Goal: Task Accomplishment & Management: Manage account settings

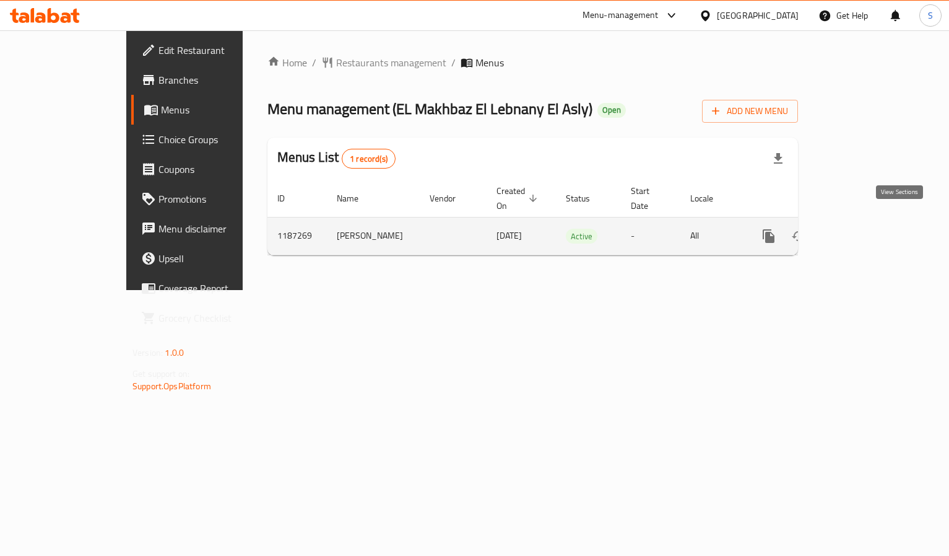
click at [873, 225] on link "enhanced table" at bounding box center [858, 236] width 30 height 30
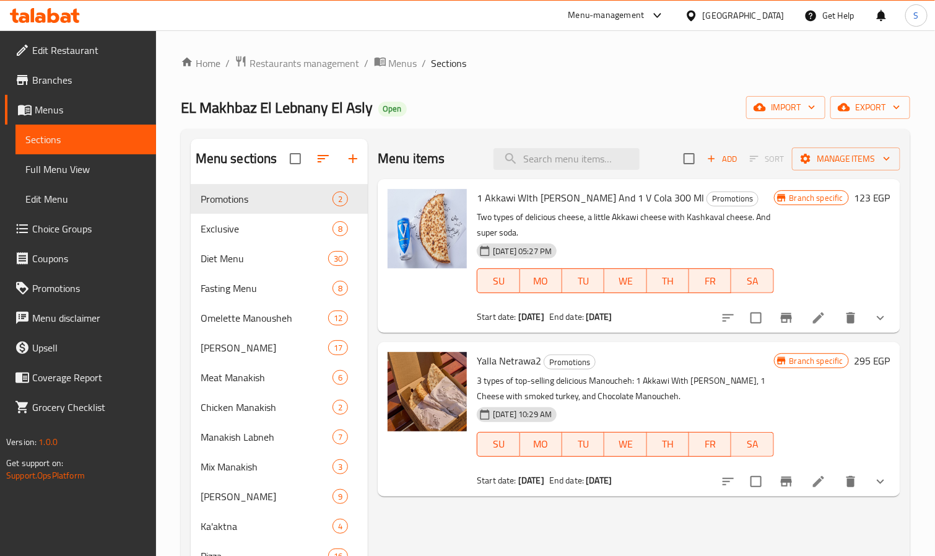
click at [821, 489] on icon at bounding box center [818, 481] width 15 height 15
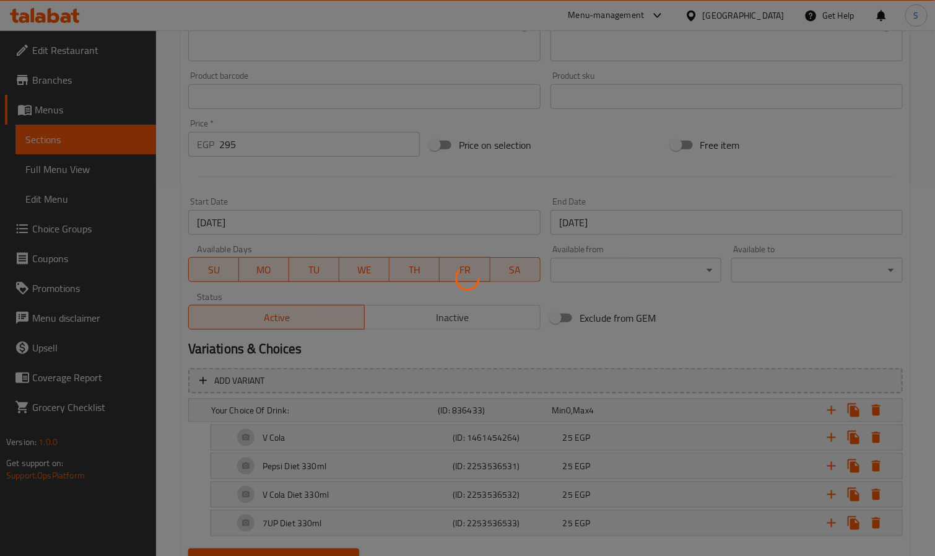
scroll to position [359, 0]
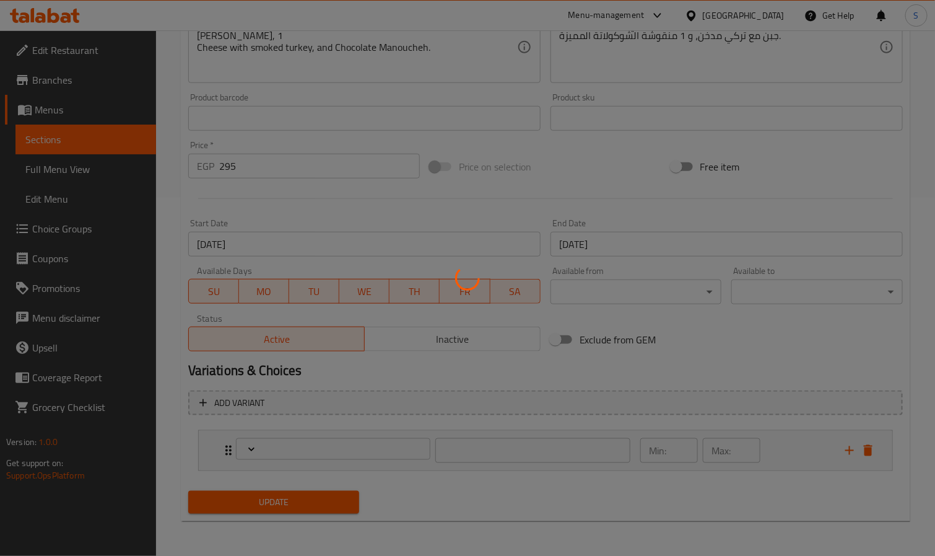
type input "أختيارك من المشروب:"
type input "0"
type input "4"
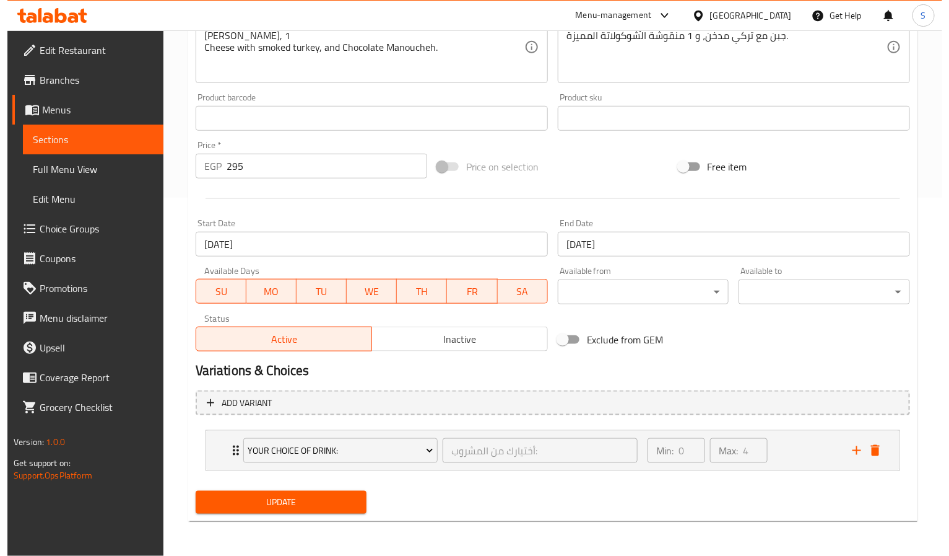
scroll to position [0, 0]
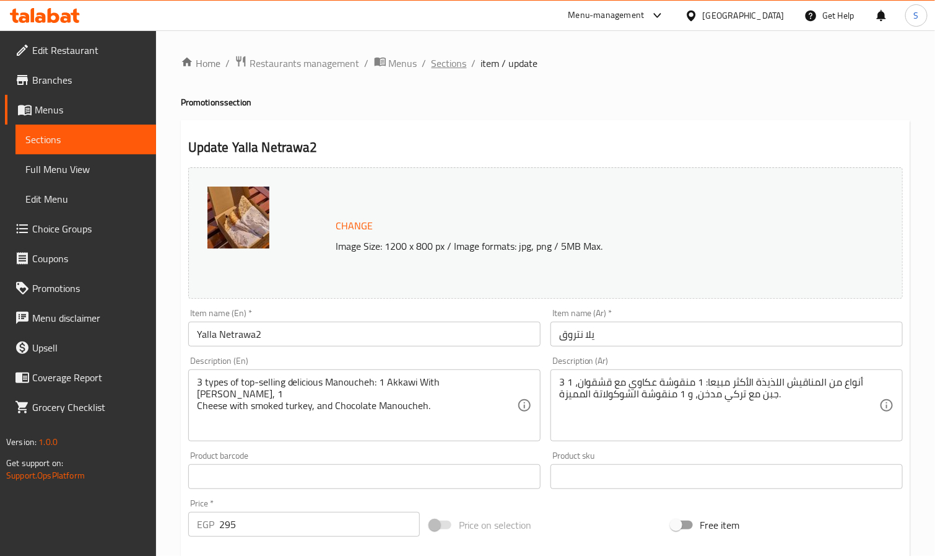
click at [440, 63] on span "Sections" at bounding box center [449, 63] width 35 height 15
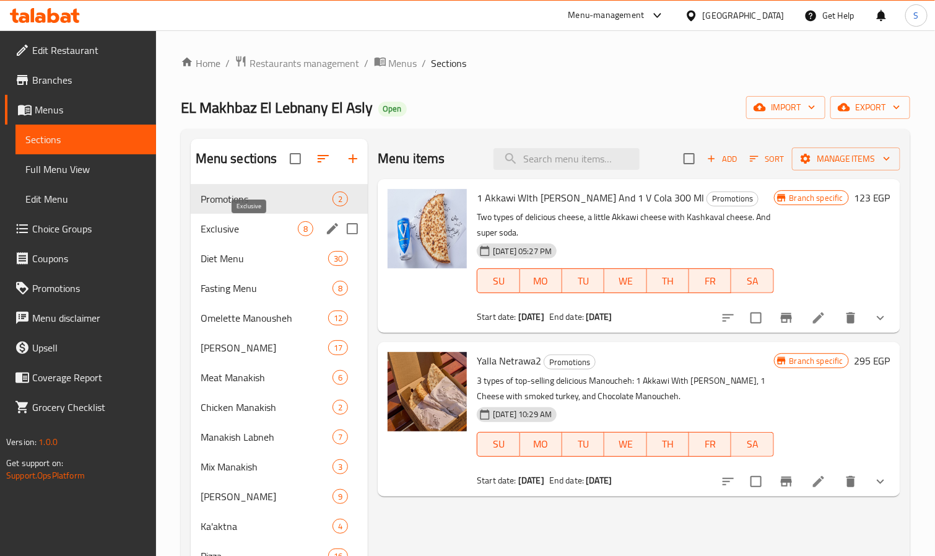
click at [225, 222] on span "Exclusive" at bounding box center [249, 228] width 97 height 15
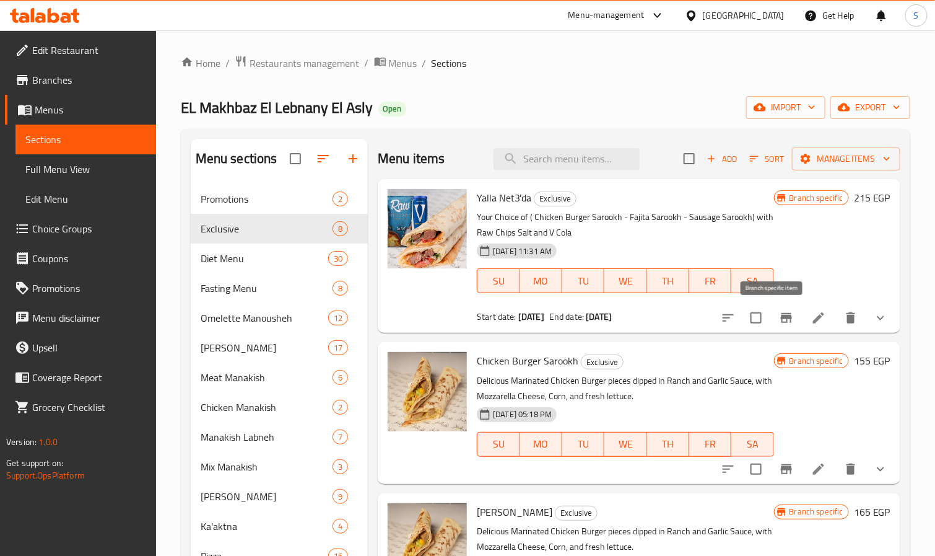
click at [781, 321] on icon "Branch-specific-item" at bounding box center [786, 318] width 11 height 10
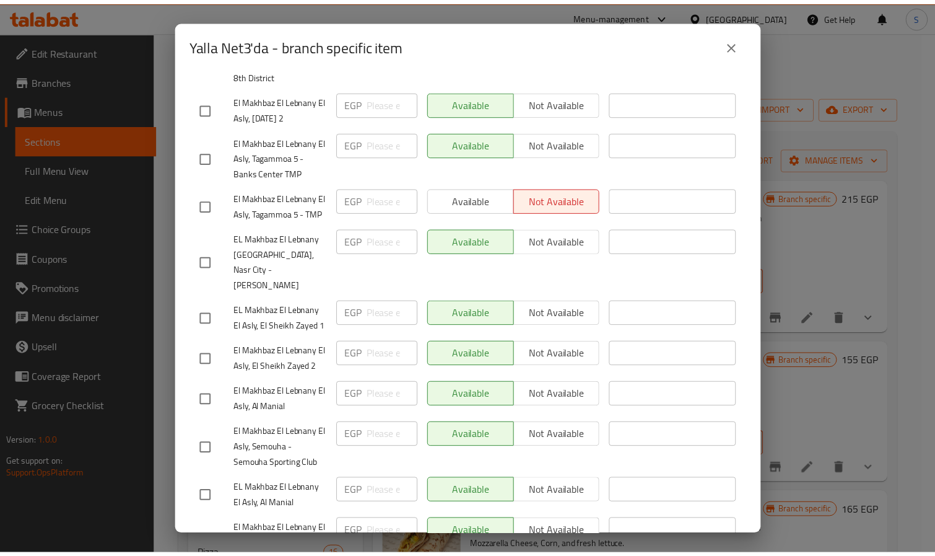
scroll to position [1195, 0]
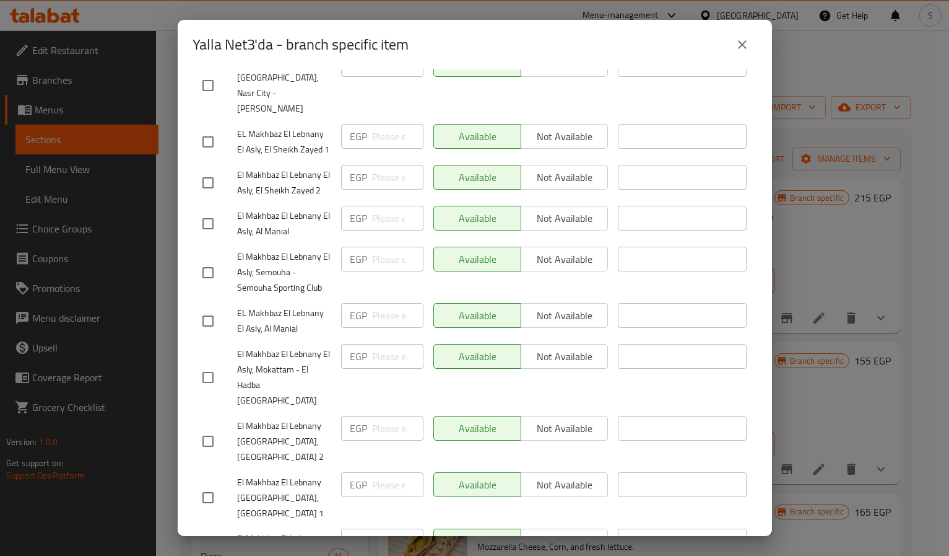
click at [744, 46] on icon "close" at bounding box center [742, 44] width 9 height 9
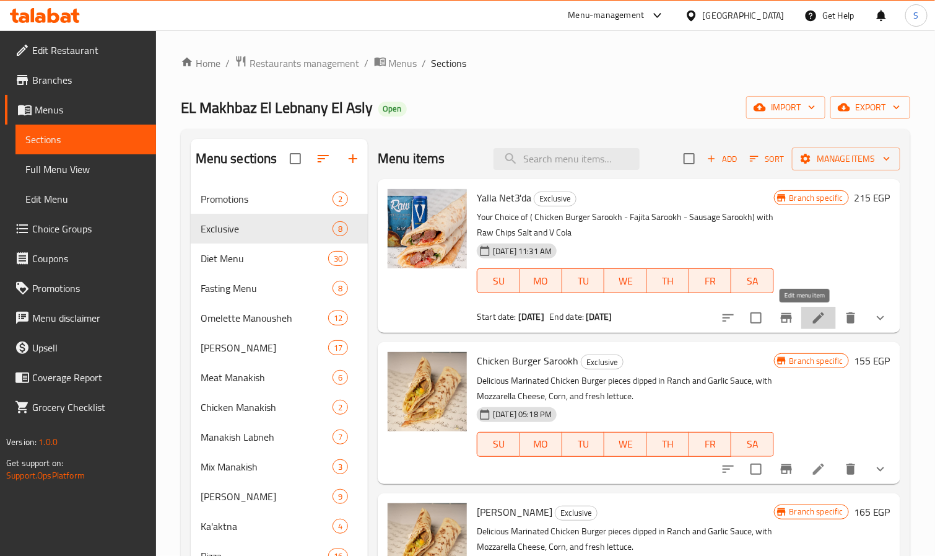
click at [811, 320] on icon at bounding box center [818, 317] width 15 height 15
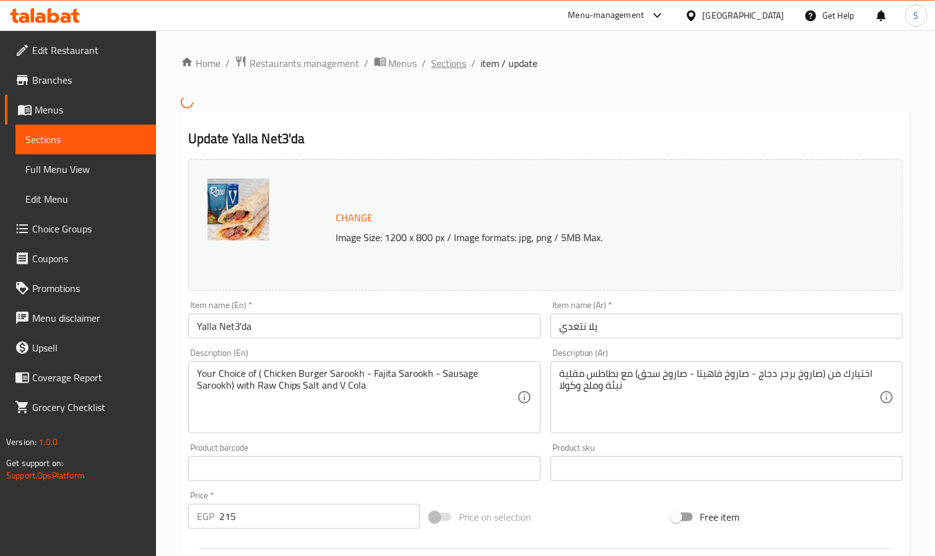
click at [458, 67] on span "Sections" at bounding box center [449, 63] width 35 height 15
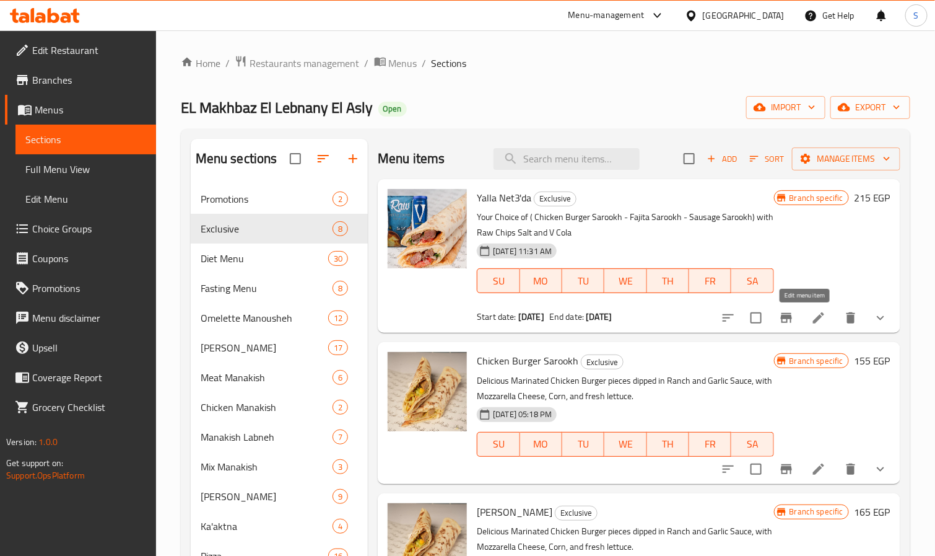
click at [813, 320] on icon at bounding box center [818, 317] width 11 height 11
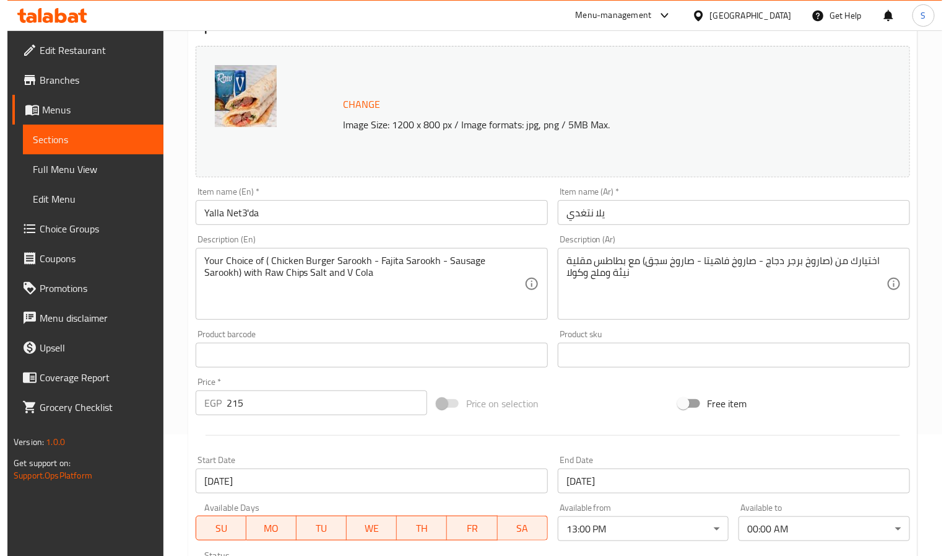
scroll to position [359, 0]
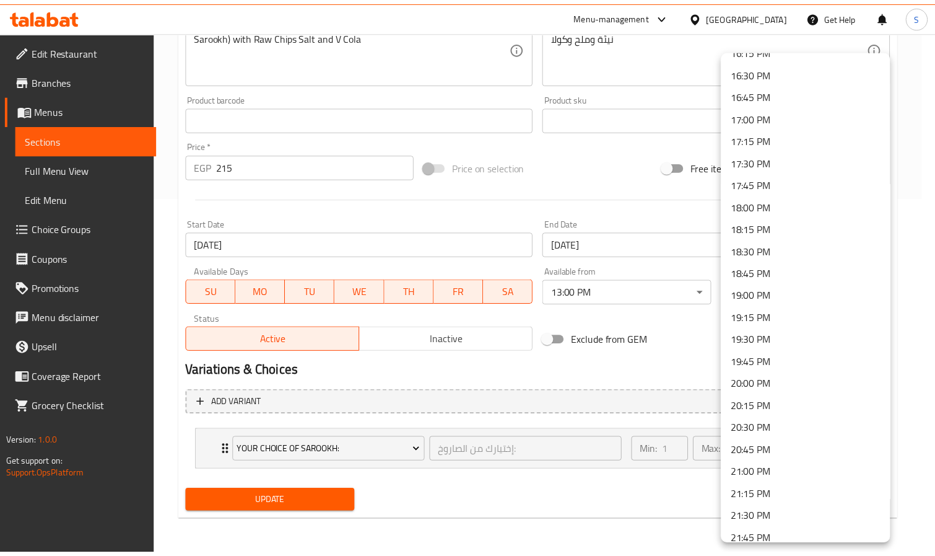
scroll to position [1676, 0]
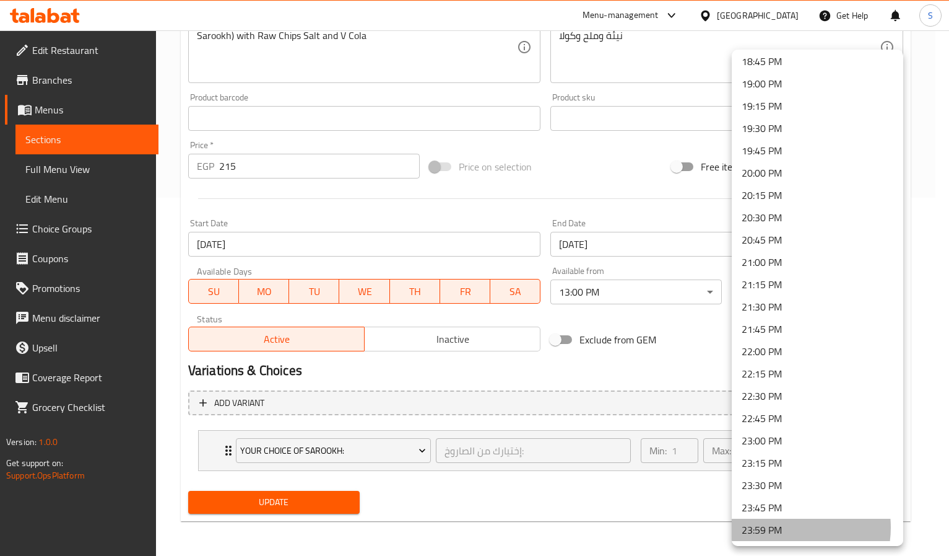
click at [788, 526] on li "23:59 PM" at bounding box center [818, 529] width 172 height 22
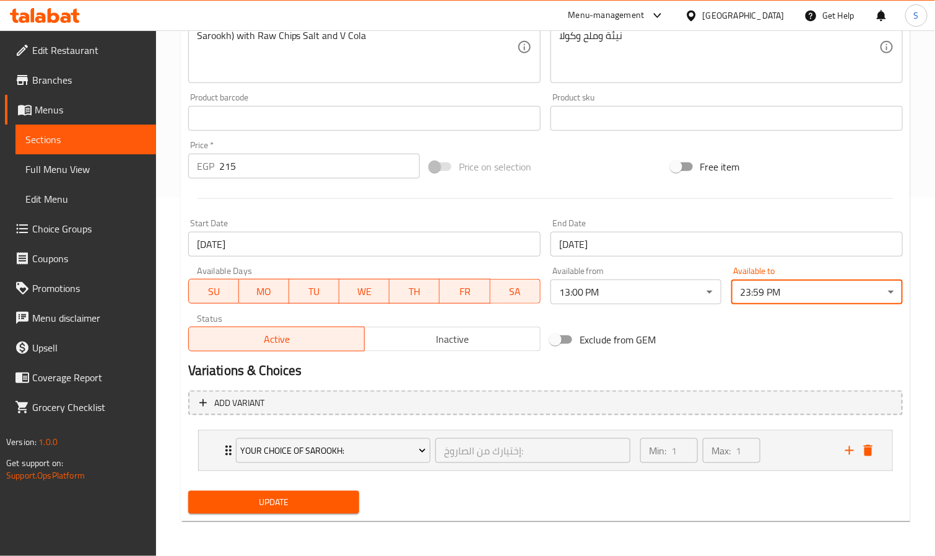
click at [762, 338] on div "Exclude from GEM" at bounding box center [667, 339] width 242 height 33
click at [307, 511] on button "Update" at bounding box center [274, 501] width 172 height 23
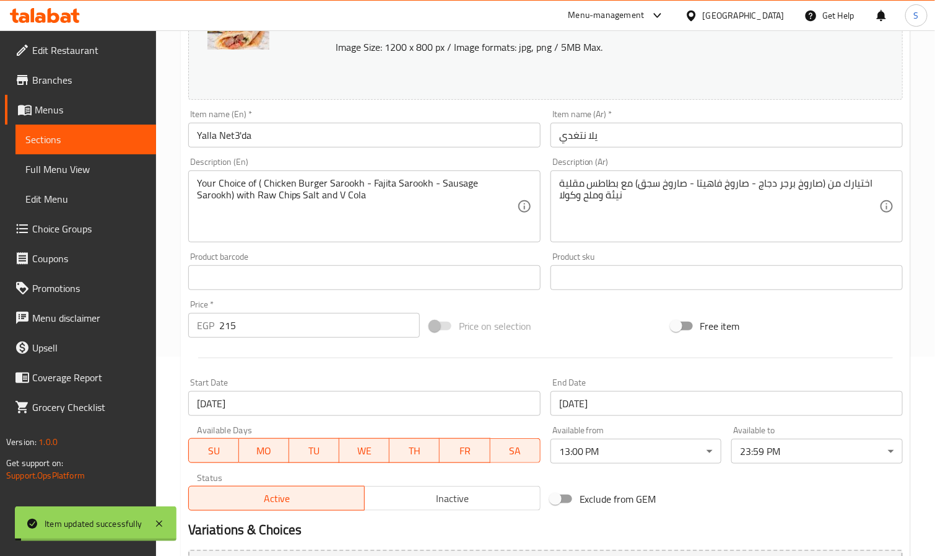
scroll to position [0, 0]
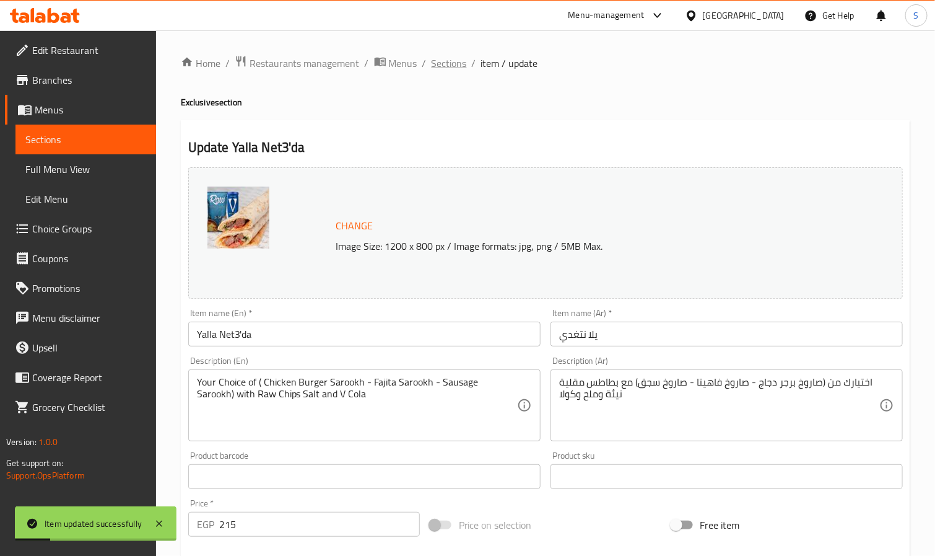
click at [442, 67] on span "Sections" at bounding box center [449, 63] width 35 height 15
